Goal: Information Seeking & Learning: Check status

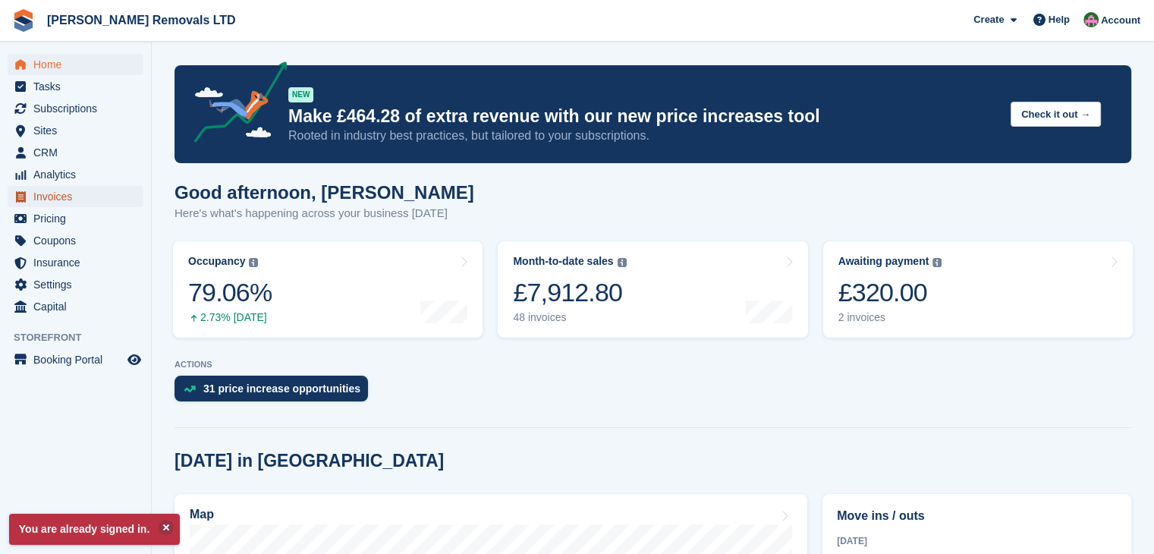
click at [46, 195] on span "Invoices" at bounding box center [78, 196] width 91 height 21
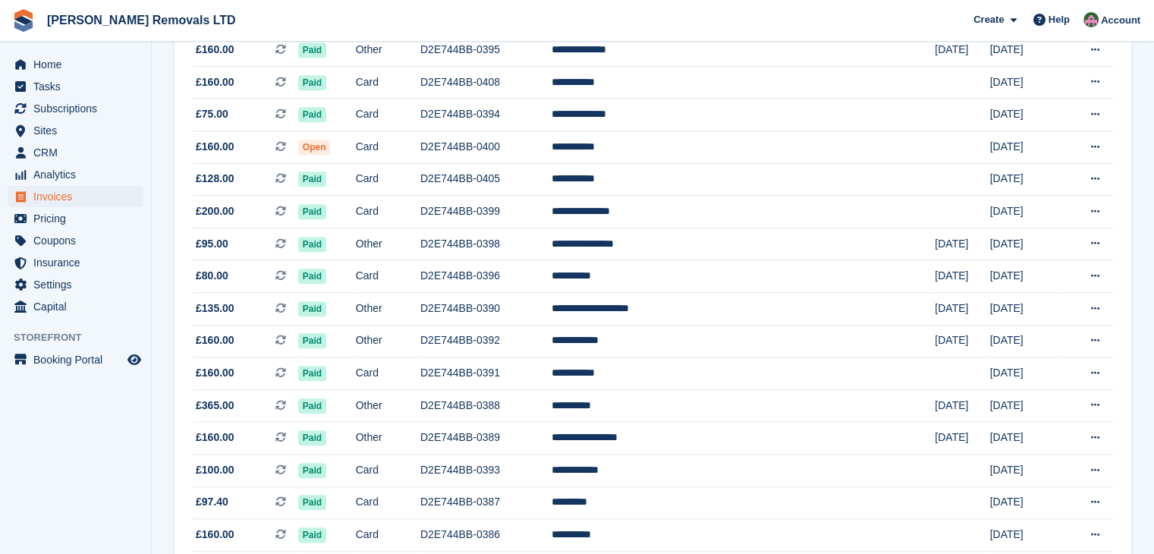
scroll to position [1289, 0]
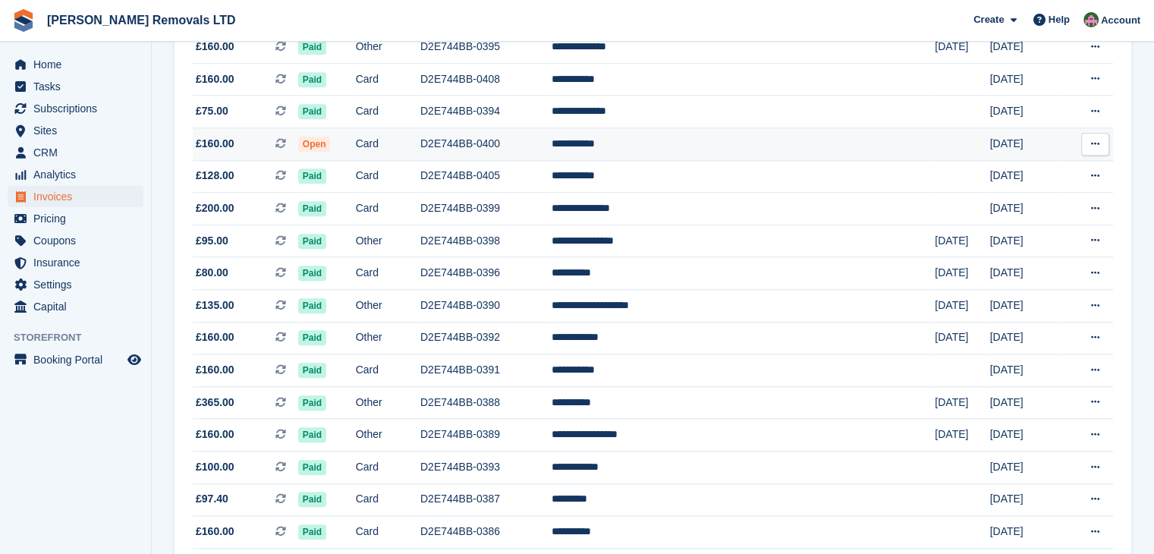
click at [551, 149] on td "D2E744BB-0400" at bounding box center [485, 144] width 131 height 33
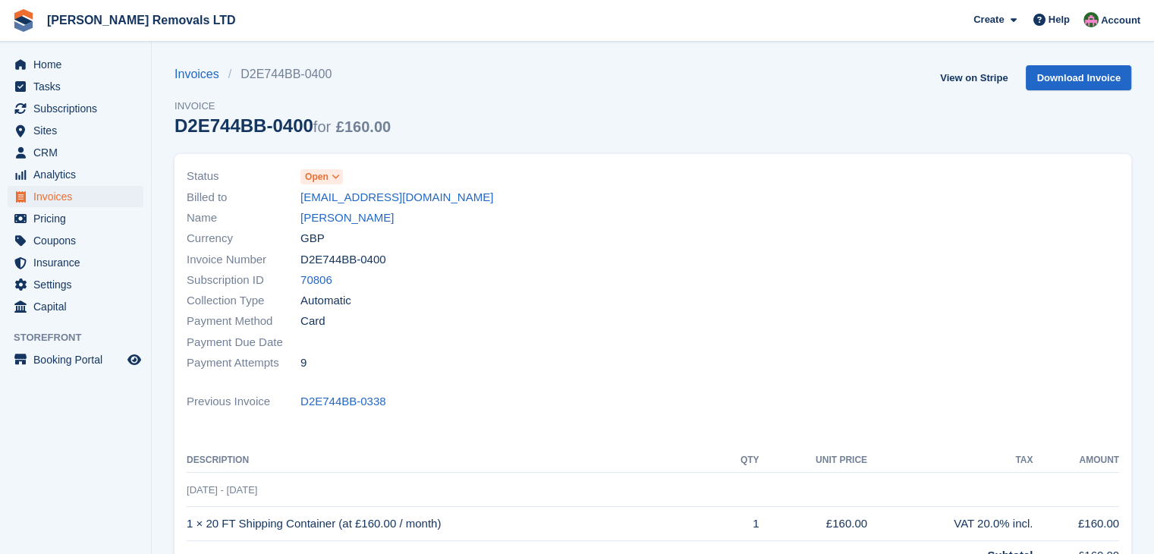
scroll to position [300, 0]
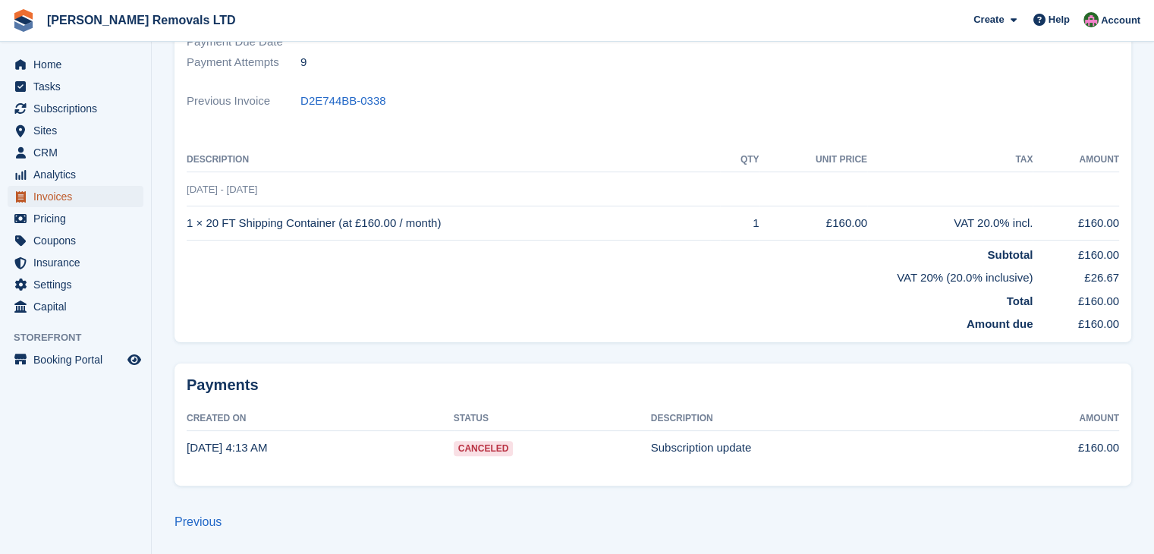
click at [58, 191] on span "Invoices" at bounding box center [78, 196] width 91 height 21
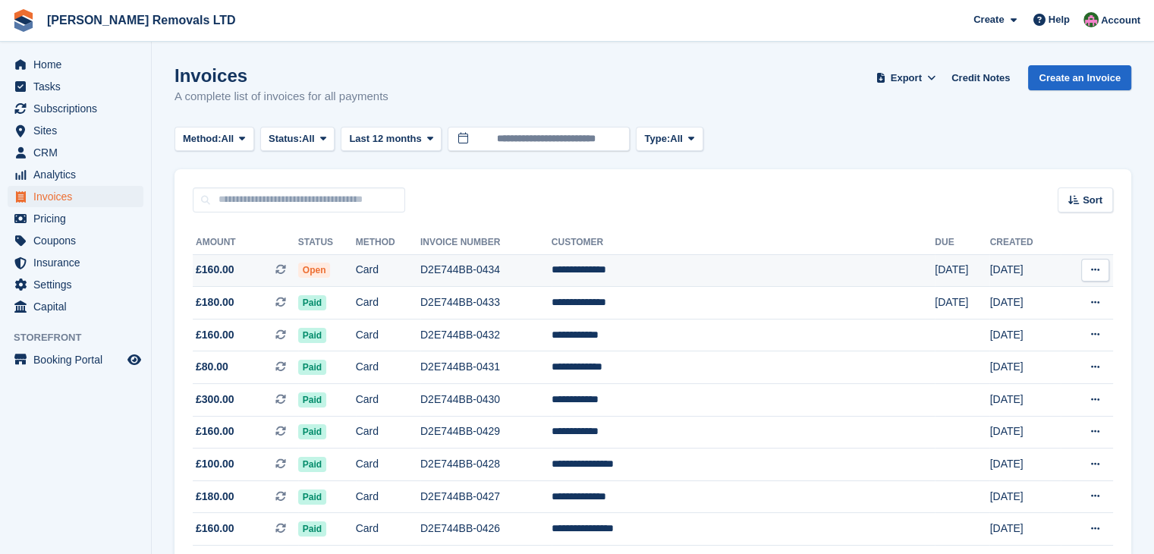
click at [551, 274] on td "D2E744BB-0434" at bounding box center [485, 270] width 131 height 33
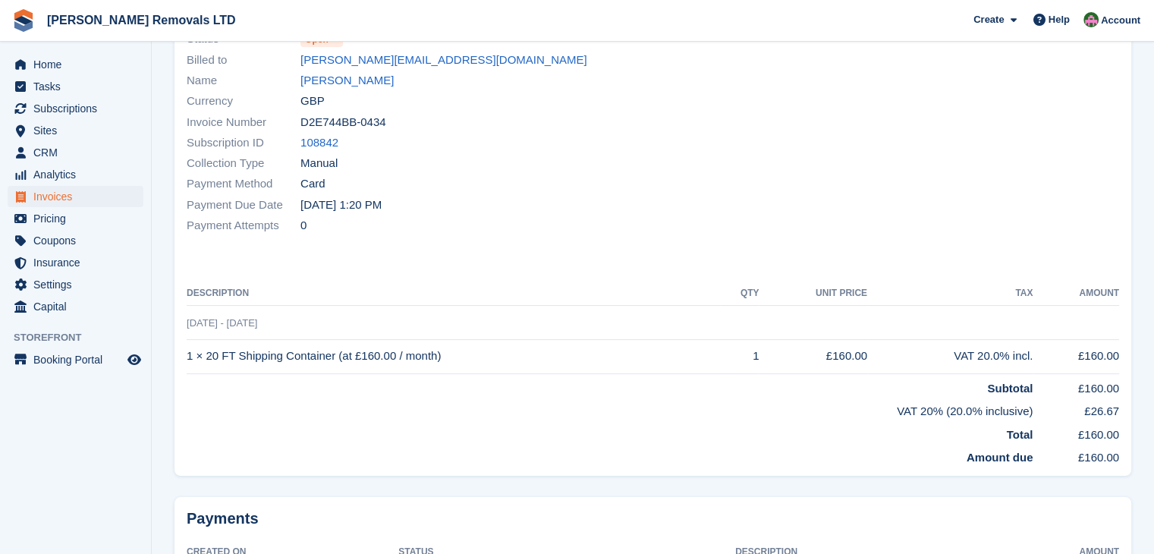
scroll to position [252, 0]
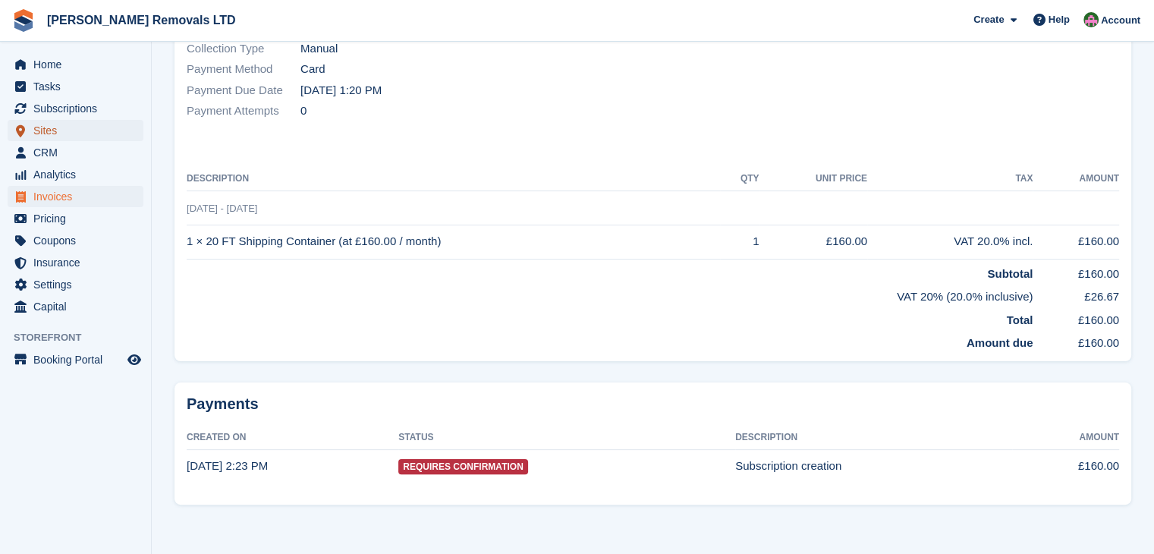
click at [59, 132] on span "Sites" at bounding box center [78, 130] width 91 height 21
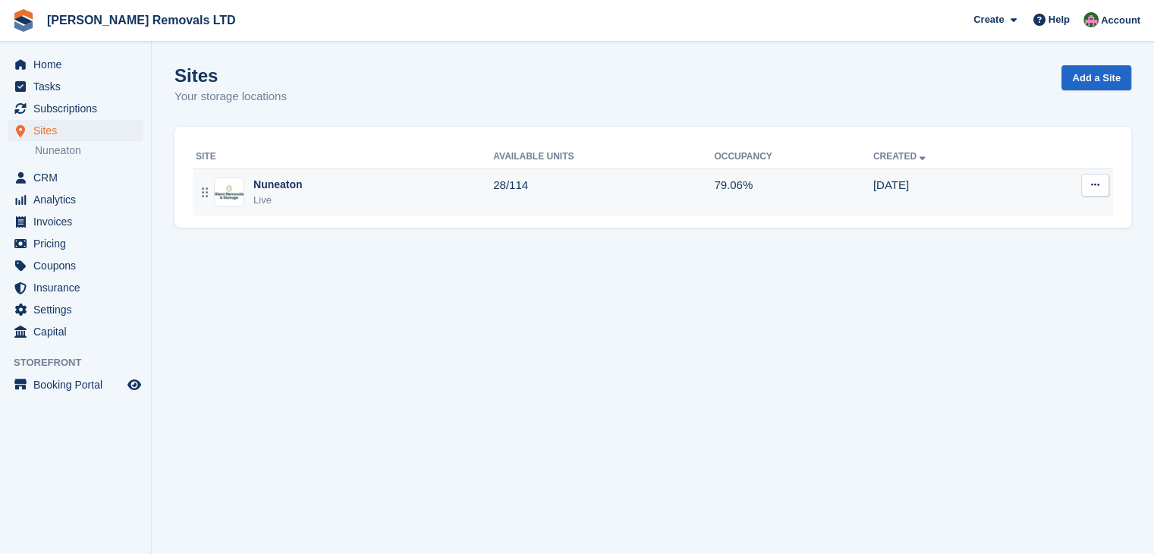
click at [383, 196] on div "Nuneaton Live" at bounding box center [344, 192] width 297 height 31
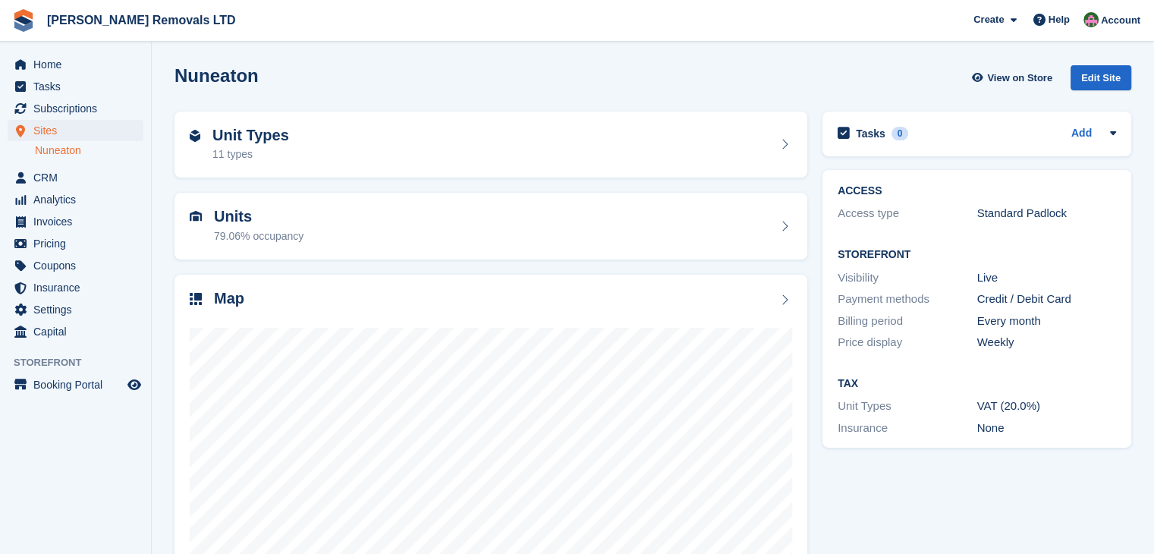
click at [68, 150] on link "Nuneaton" at bounding box center [89, 150] width 108 height 14
click at [584, 304] on div "Map" at bounding box center [491, 300] width 602 height 20
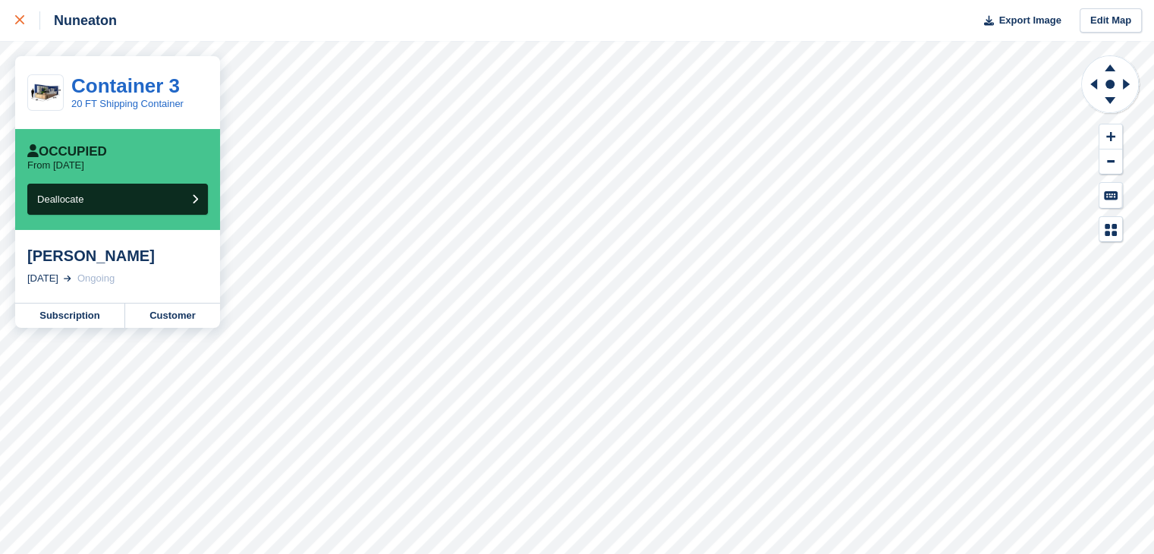
click at [24, 20] on div at bounding box center [27, 20] width 25 height 18
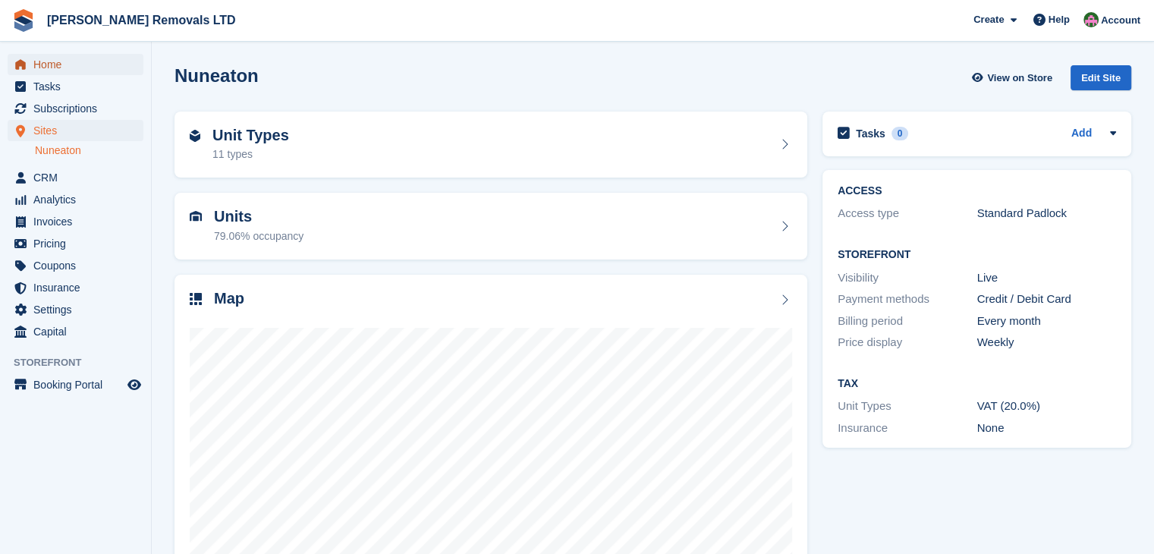
click at [49, 62] on span "Home" at bounding box center [78, 64] width 91 height 21
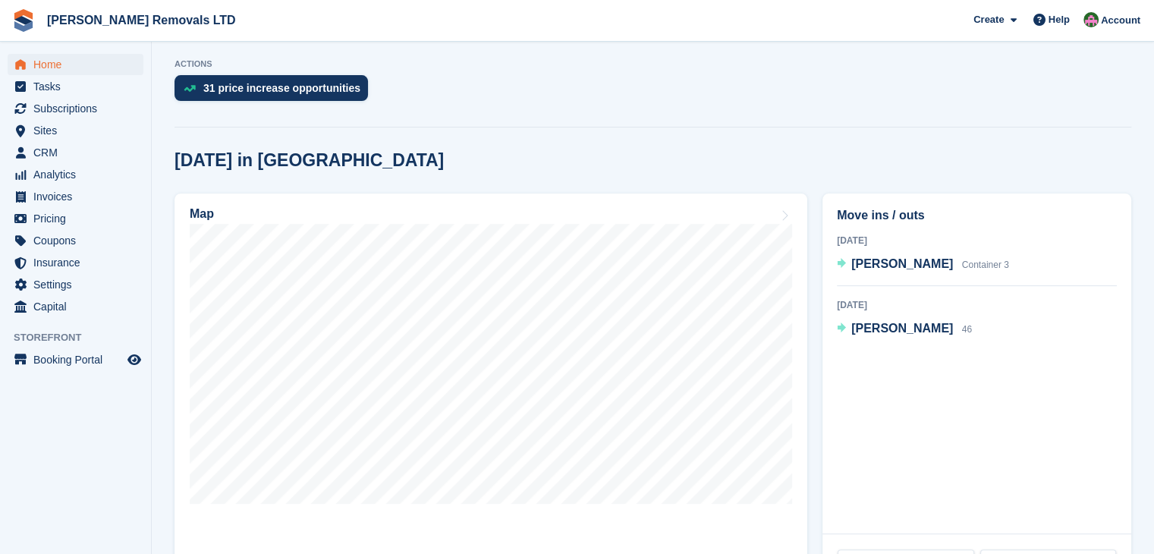
scroll to position [303, 0]
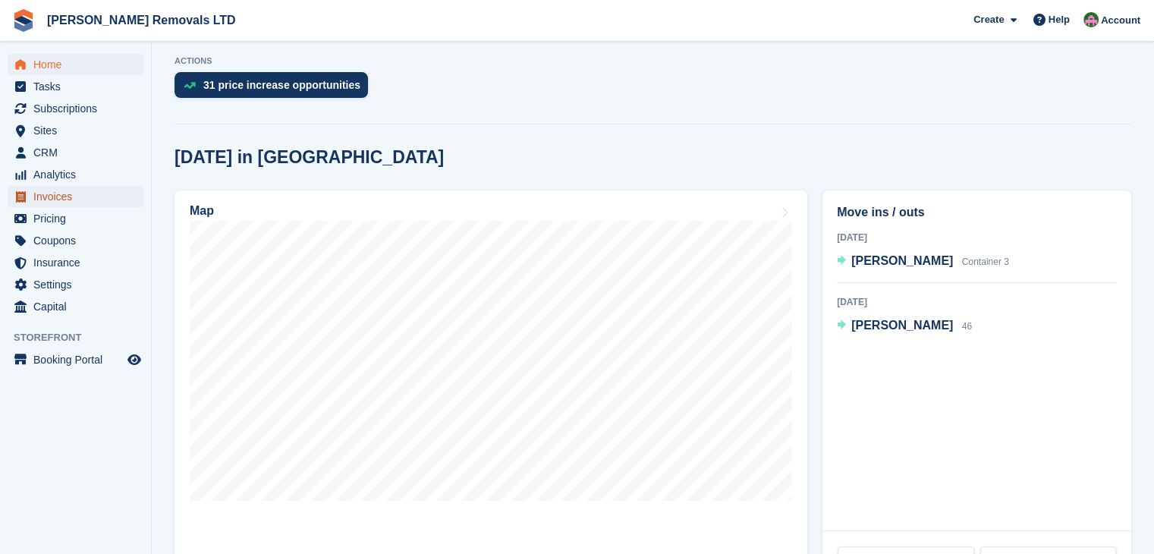
click at [43, 188] on span "Invoices" at bounding box center [78, 196] width 91 height 21
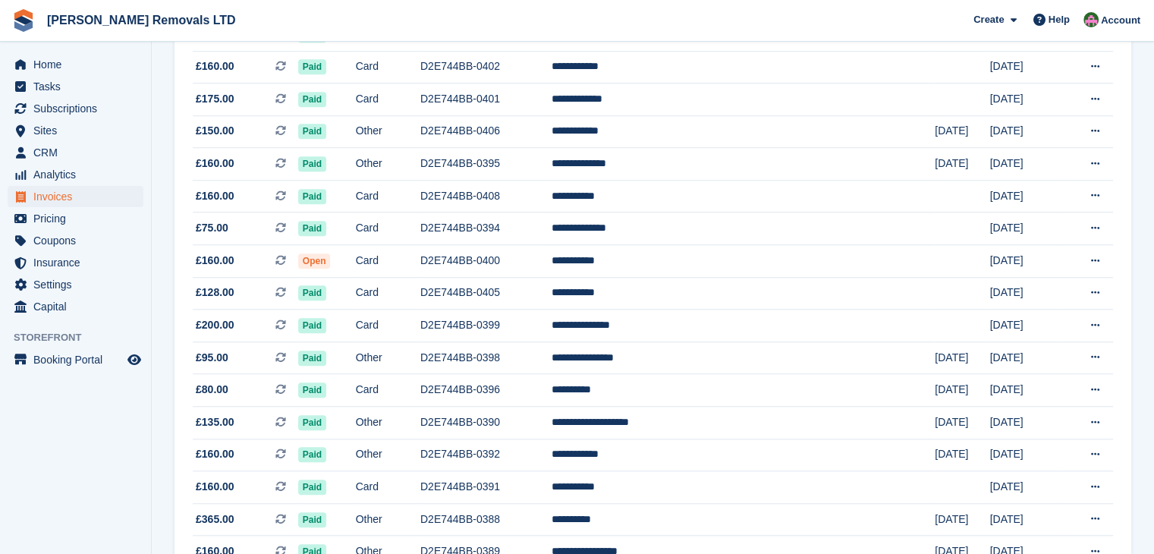
scroll to position [1171, 0]
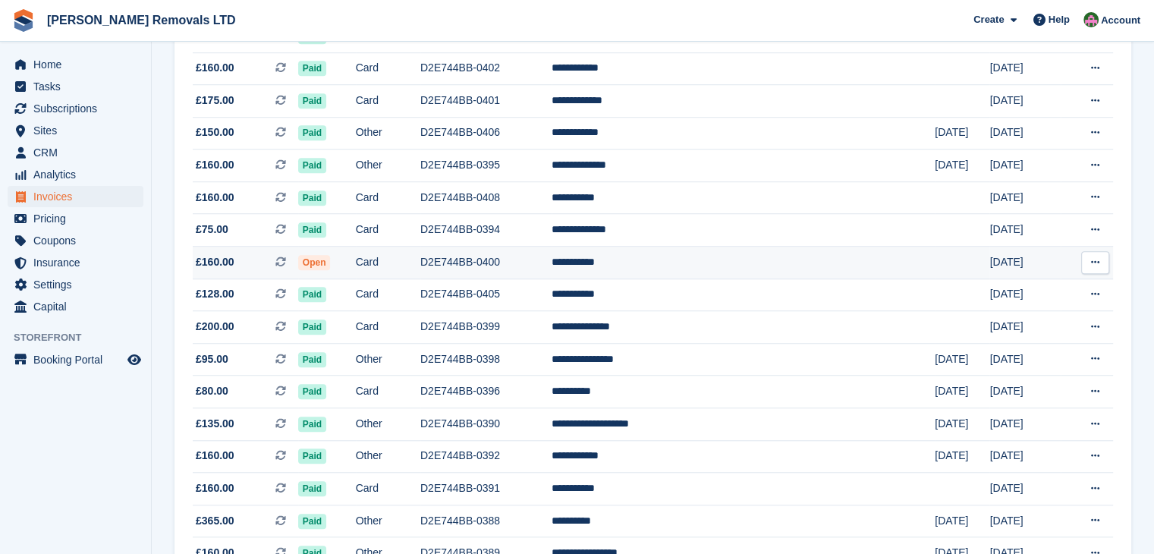
click at [420, 273] on td "Card" at bounding box center [388, 263] width 64 height 33
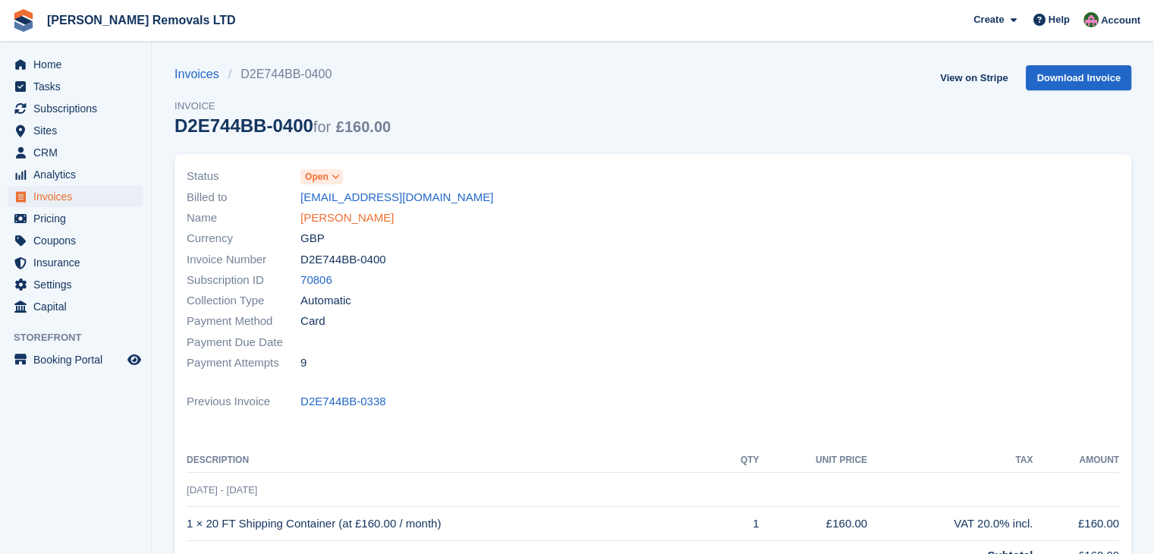
click at [328, 219] on link "[PERSON_NAME]" at bounding box center [346, 217] width 93 height 17
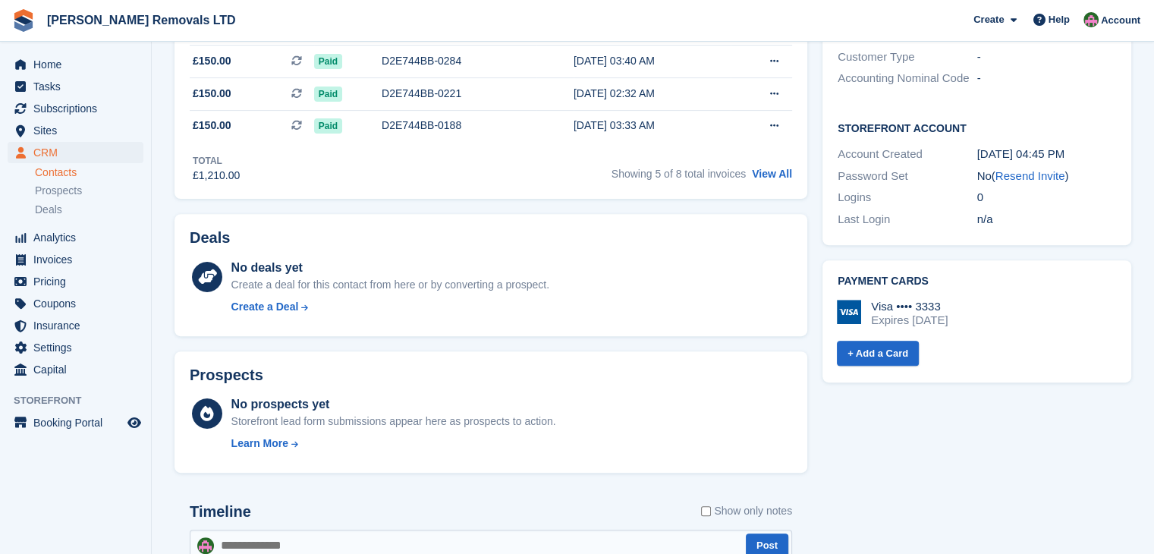
scroll to position [683, 0]
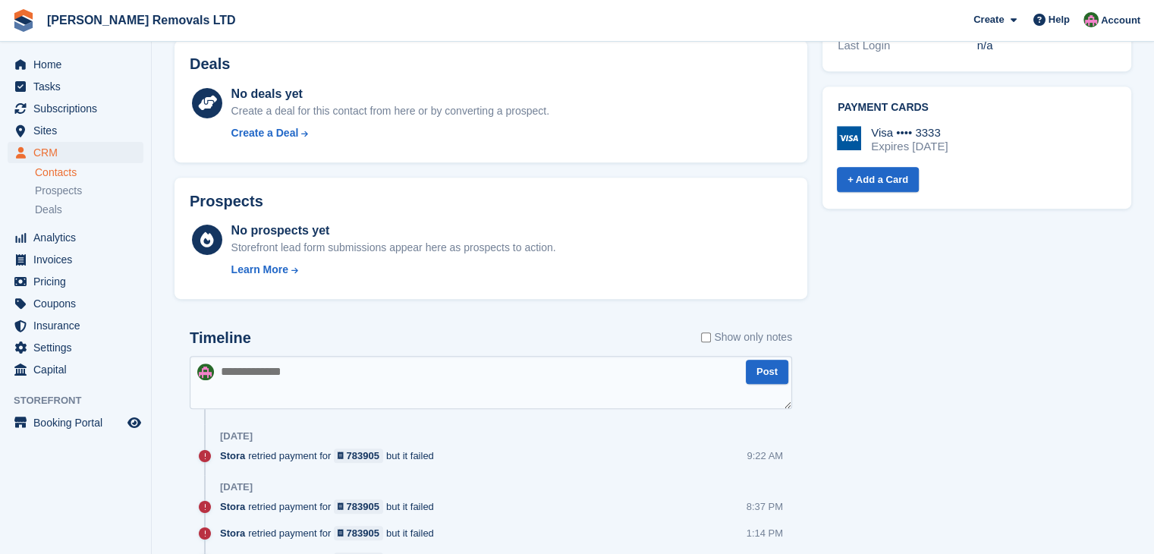
click at [928, 140] on div "Expires November 2027" at bounding box center [909, 147] width 77 height 14
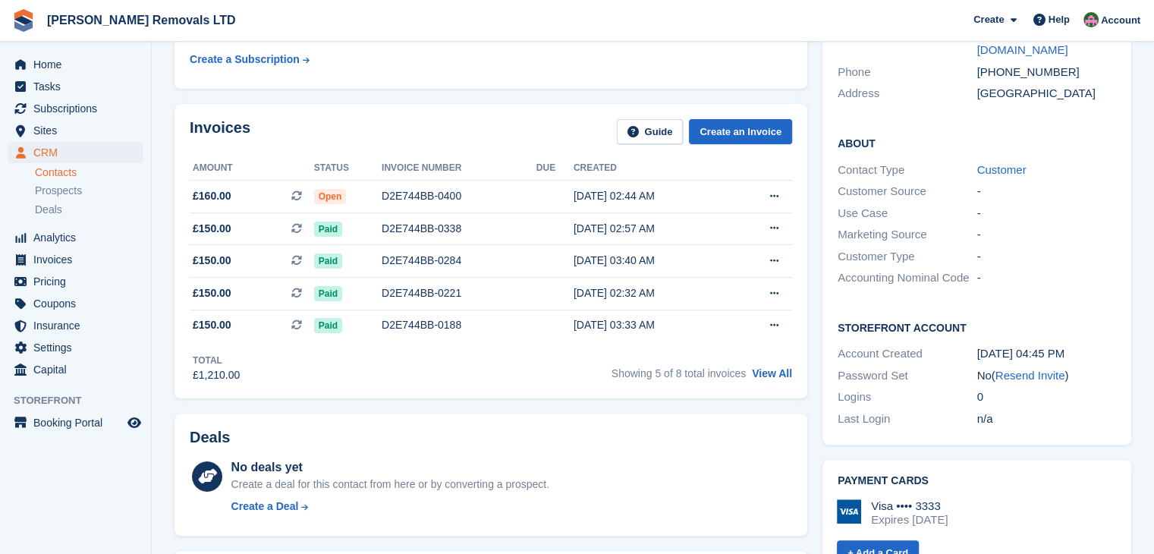
scroll to position [228, 0]
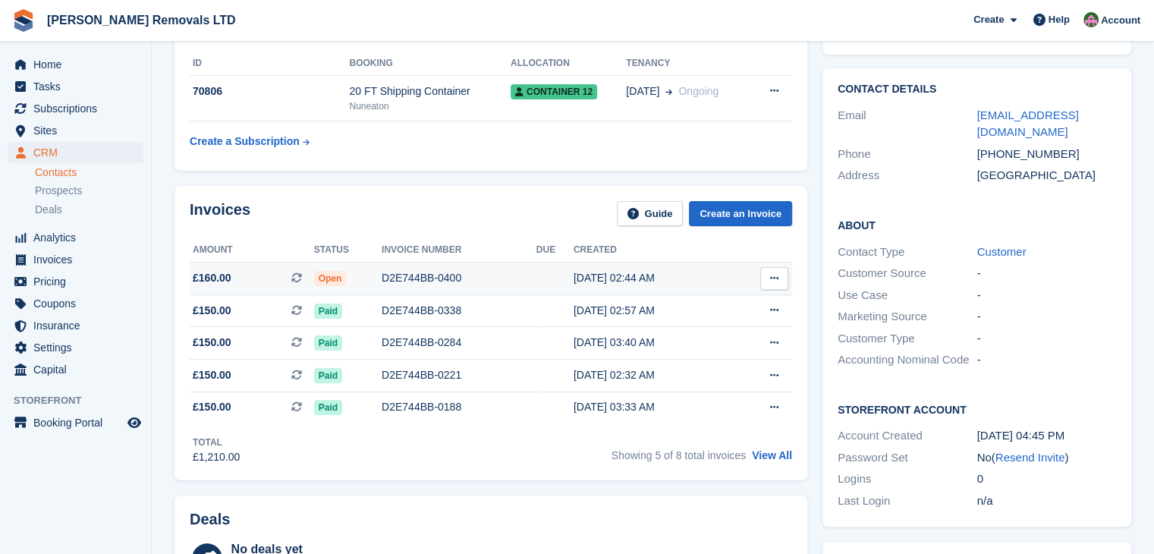
click at [486, 274] on div "D2E744BB-0400" at bounding box center [459, 278] width 155 height 16
